Goal: Download file/media

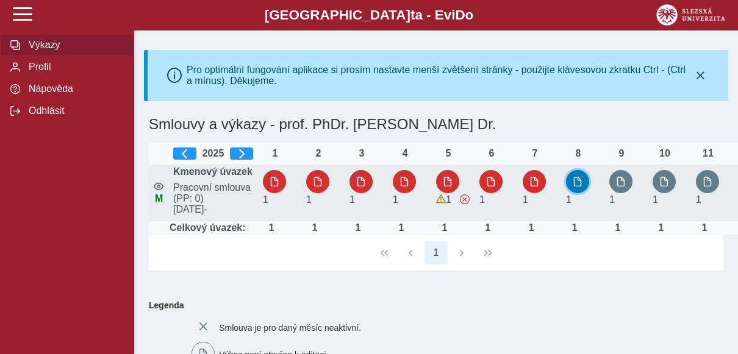
click at [579, 185] on span "button" at bounding box center [577, 182] width 10 height 10
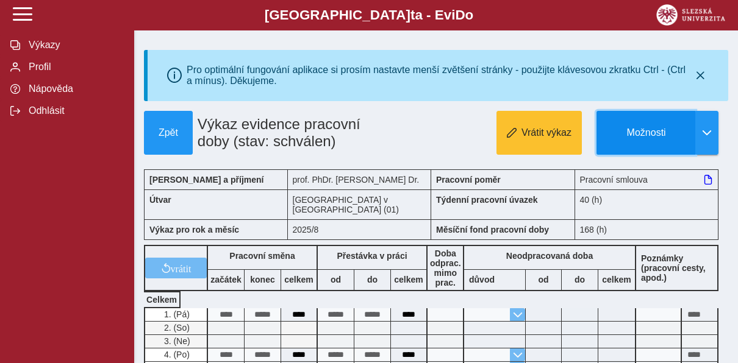
click at [652, 145] on button "Možnosti" at bounding box center [645, 133] width 99 height 44
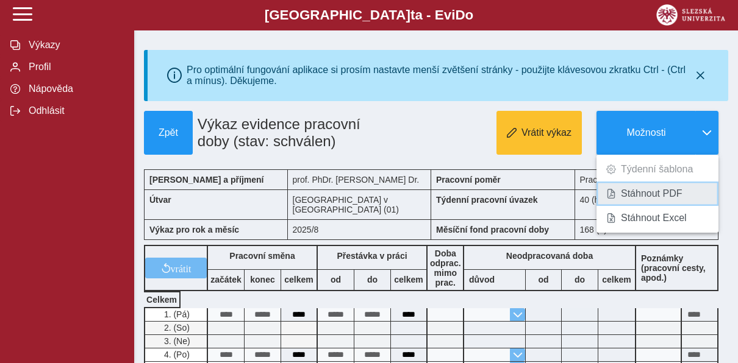
click at [654, 206] on link "Stáhnout PDF" at bounding box center [657, 194] width 122 height 24
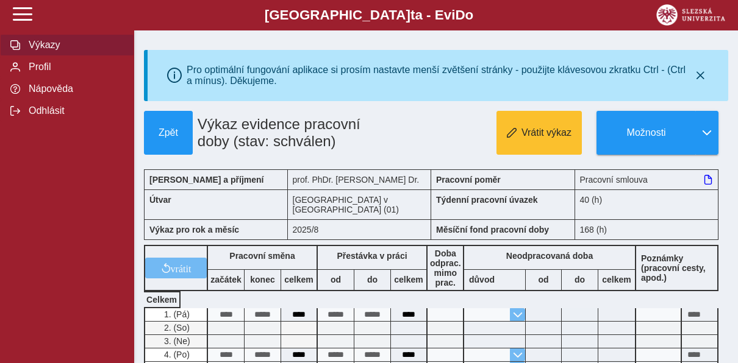
click at [80, 48] on span "Výkazy" at bounding box center [74, 45] width 99 height 11
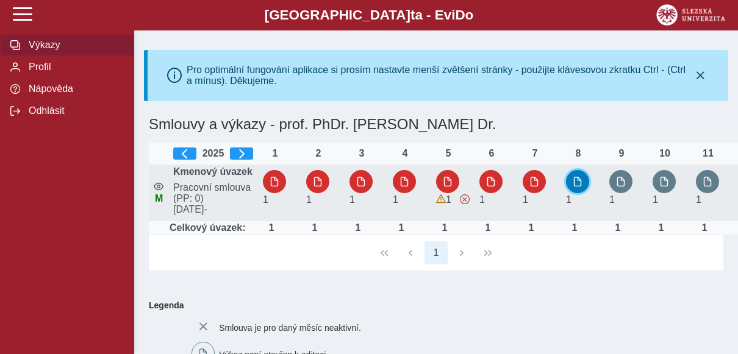
click at [575, 187] on span "button" at bounding box center [577, 182] width 10 height 10
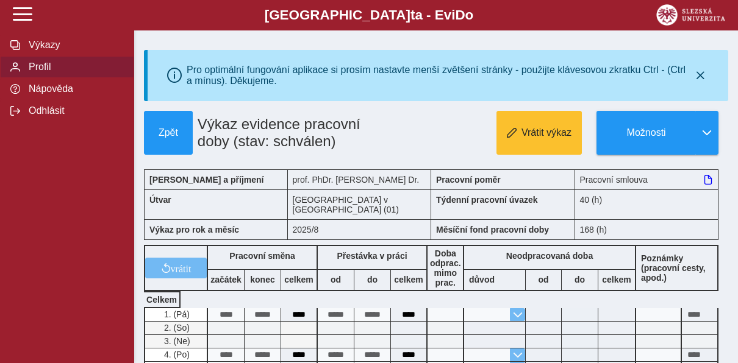
click at [57, 64] on span "Profil" at bounding box center [74, 67] width 99 height 11
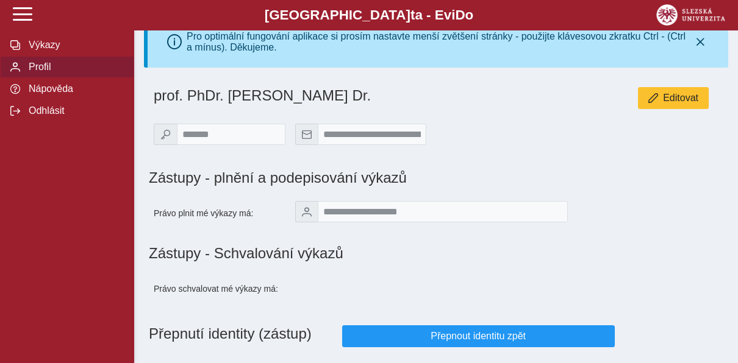
scroll to position [61, 0]
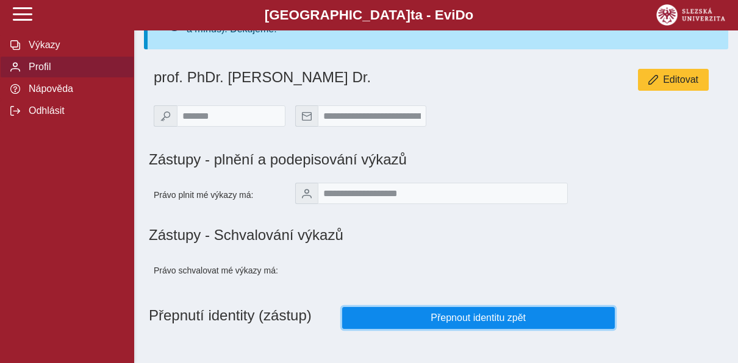
click at [493, 313] on span "Přepnout identitu zpět" at bounding box center [478, 318] width 252 height 11
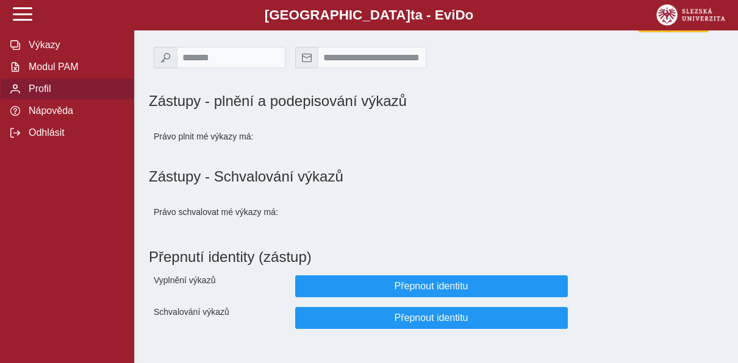
scroll to position [0, 0]
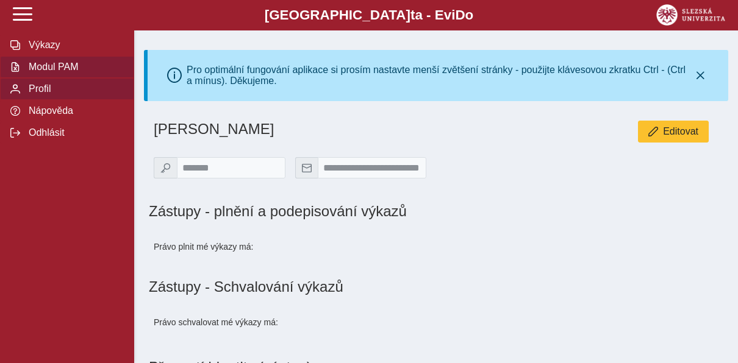
click at [62, 70] on span "Modul PAM" at bounding box center [74, 67] width 99 height 11
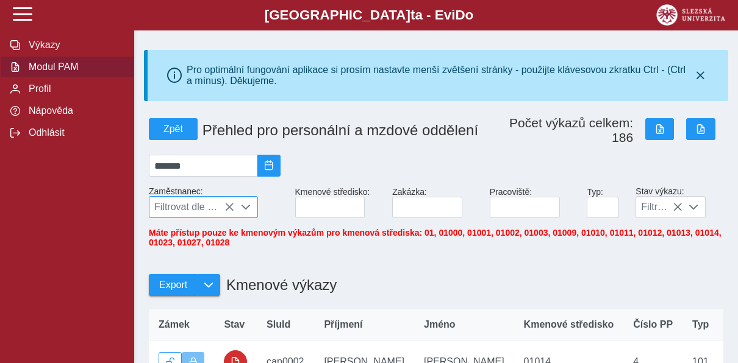
click at [243, 212] on span at bounding box center [246, 207] width 10 height 10
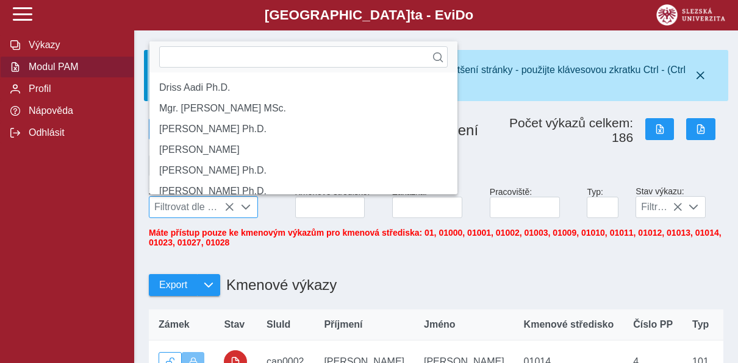
scroll to position [7, 51]
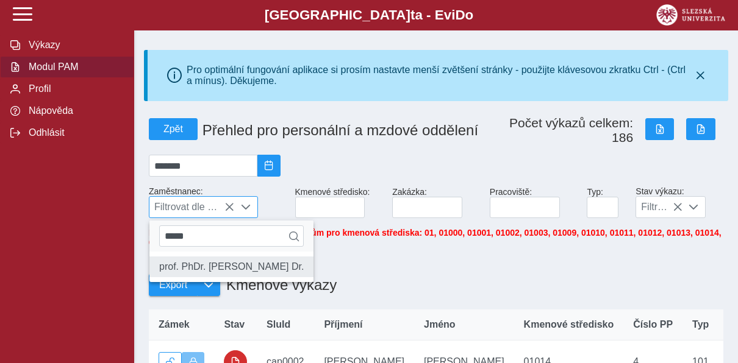
type input "*****"
click at [237, 271] on li "prof. PhDr. [PERSON_NAME] Dr." at bounding box center [231, 267] width 164 height 21
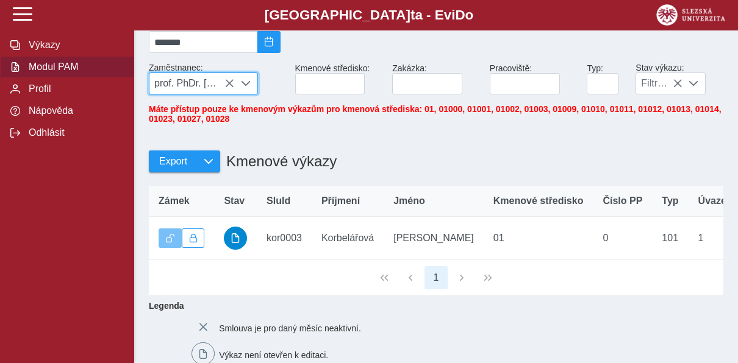
scroll to position [122, 0]
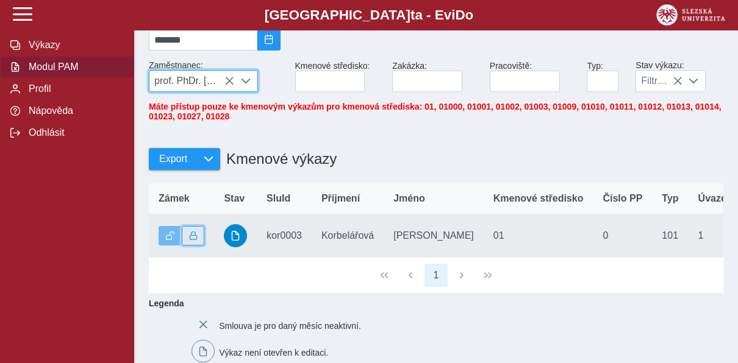
click at [190, 240] on span "button" at bounding box center [193, 236] width 9 height 9
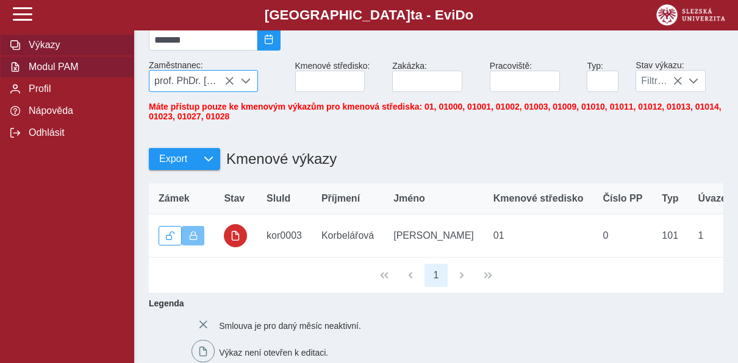
click at [91, 44] on span "Výkazy" at bounding box center [74, 45] width 99 height 11
